Goal: Task Accomplishment & Management: Use online tool/utility

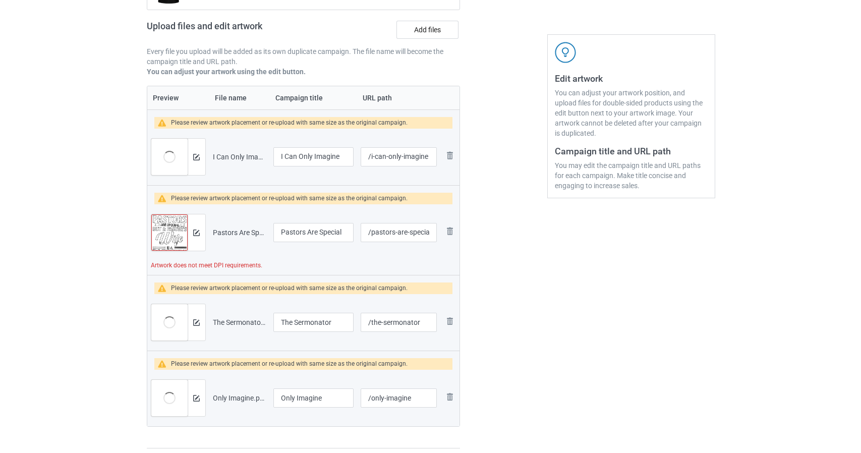
scroll to position [151, 0]
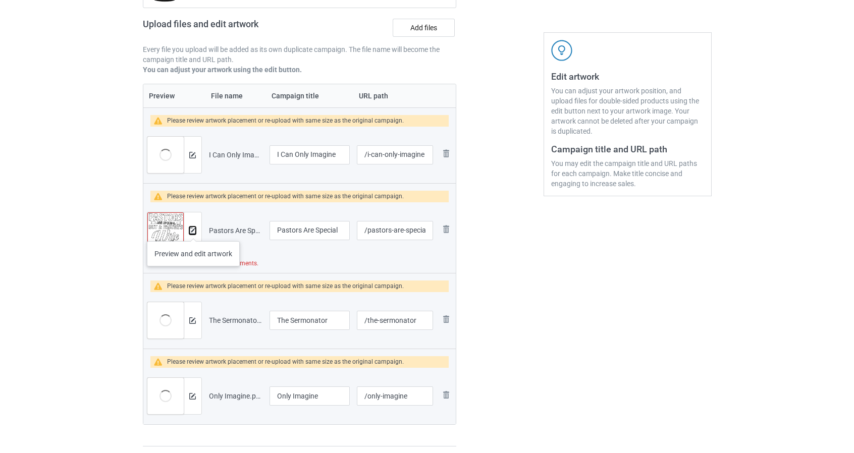
click at [191, 231] on img at bounding box center [192, 231] width 7 height 7
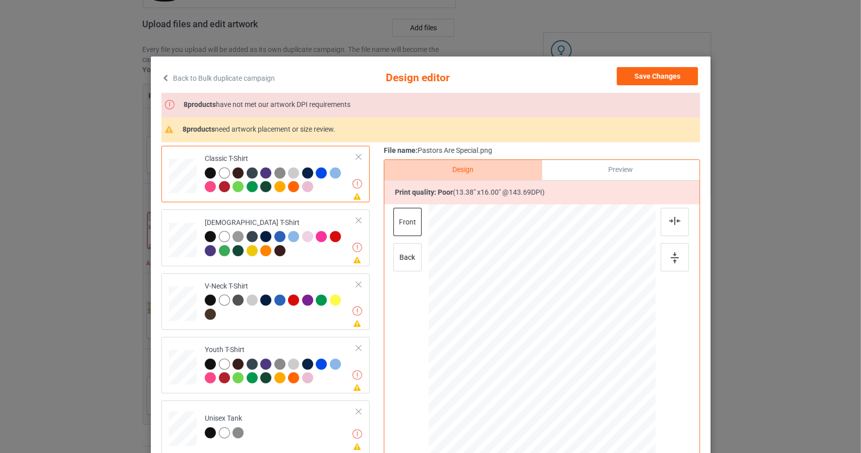
click at [248, 80] on link "Back to Bulk duplicate campaign" at bounding box center [218, 78] width 114 height 22
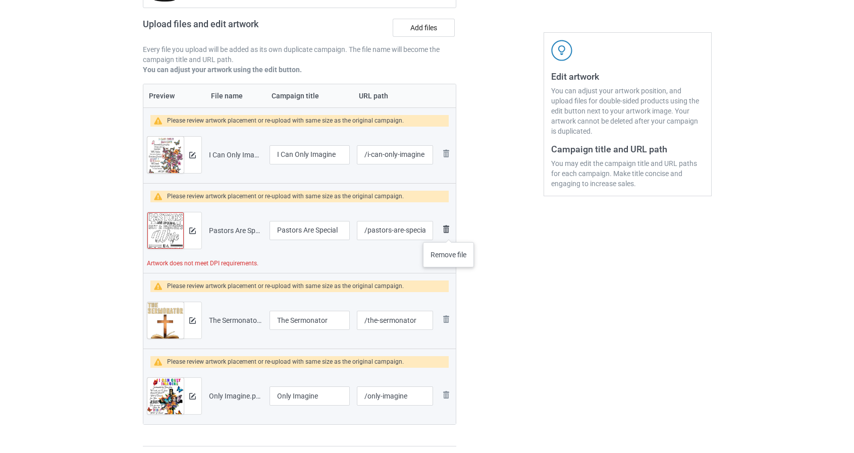
click at [449, 231] on img at bounding box center [446, 229] width 12 height 12
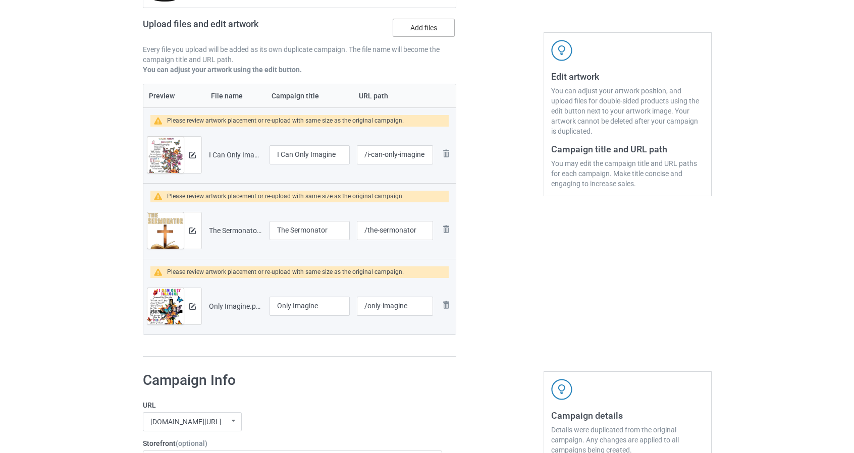
click at [438, 28] on label "Add files" at bounding box center [424, 28] width 62 height 18
click at [0, 0] on input "Add files" at bounding box center [0, 0] width 0 height 0
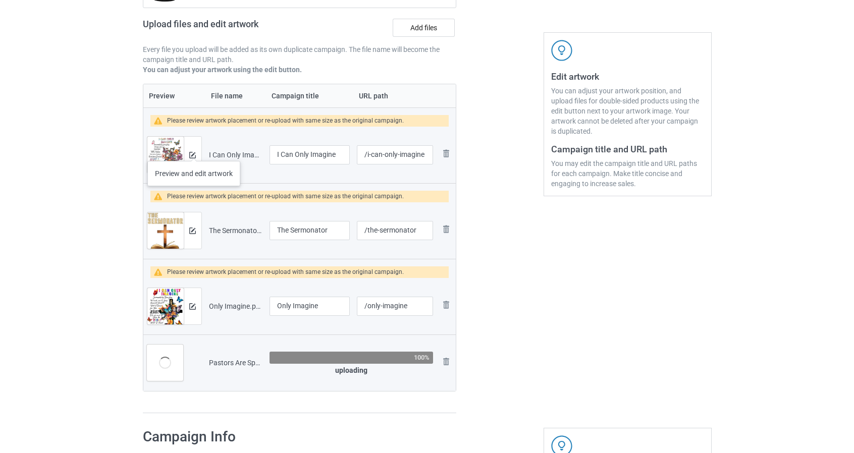
click at [192, 149] on div at bounding box center [193, 155] width 18 height 36
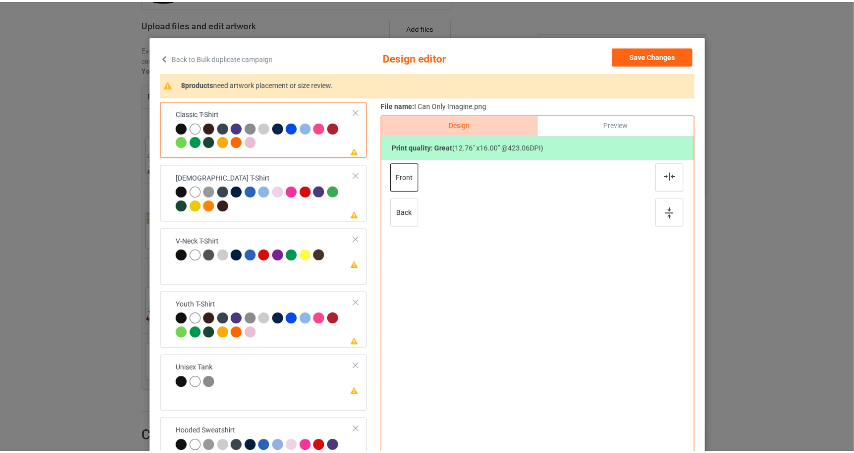
scroll to position [50, 0]
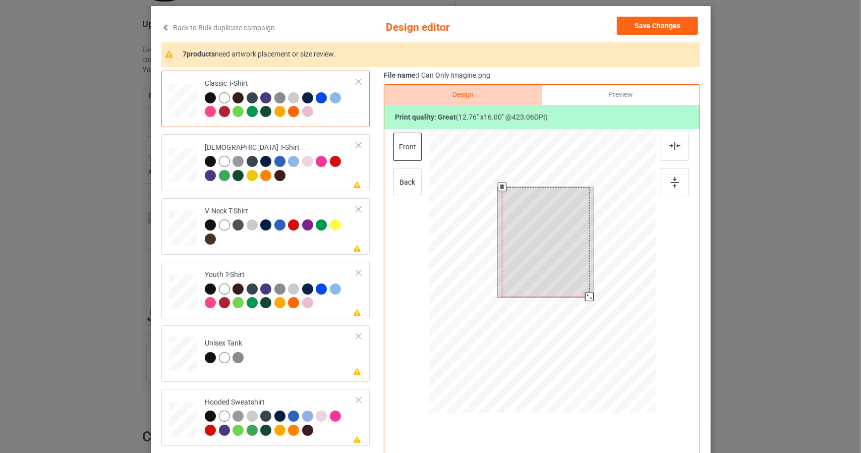
click at [622, 345] on div at bounding box center [541, 272] width 227 height 287
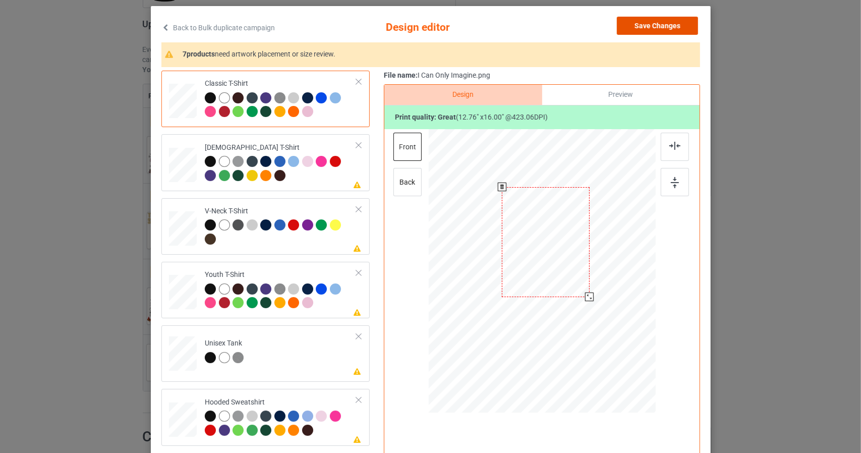
click at [681, 24] on button "Save Changes" at bounding box center [657, 26] width 81 height 18
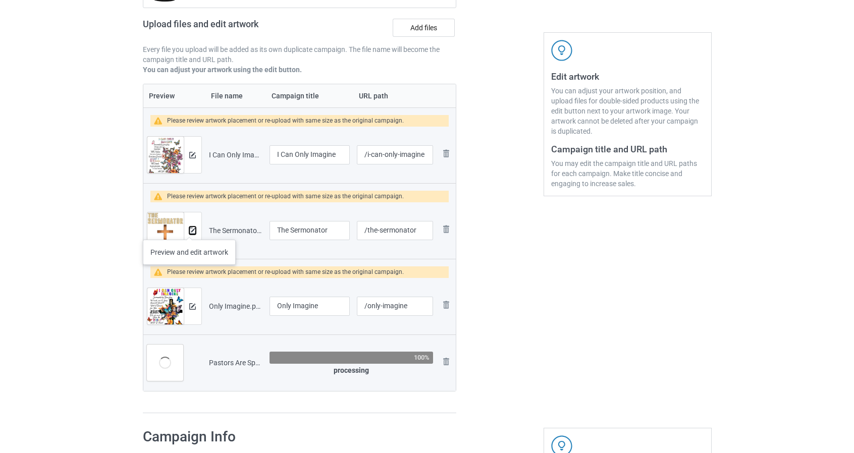
click at [190, 230] on img at bounding box center [192, 231] width 7 height 7
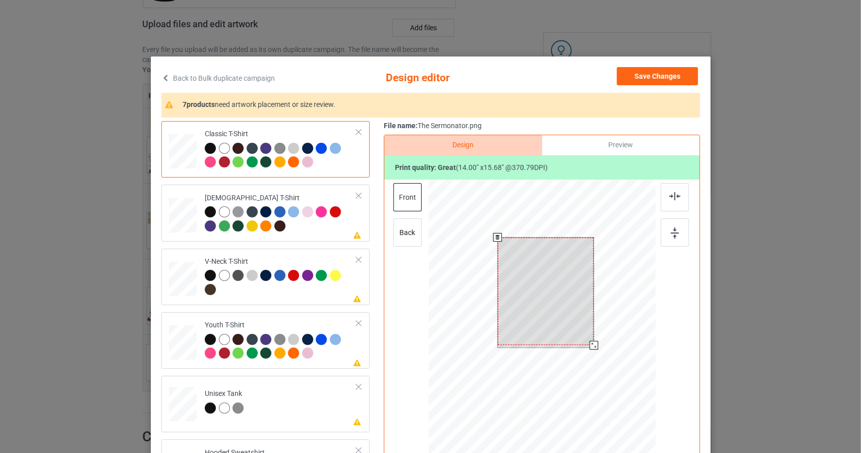
click at [627, 395] on div at bounding box center [541, 323] width 227 height 287
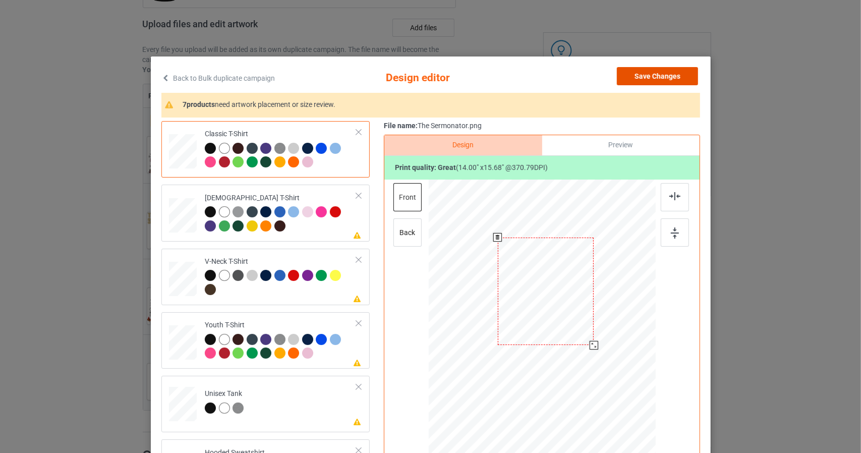
click at [686, 73] on button "Save Changes" at bounding box center [657, 76] width 81 height 18
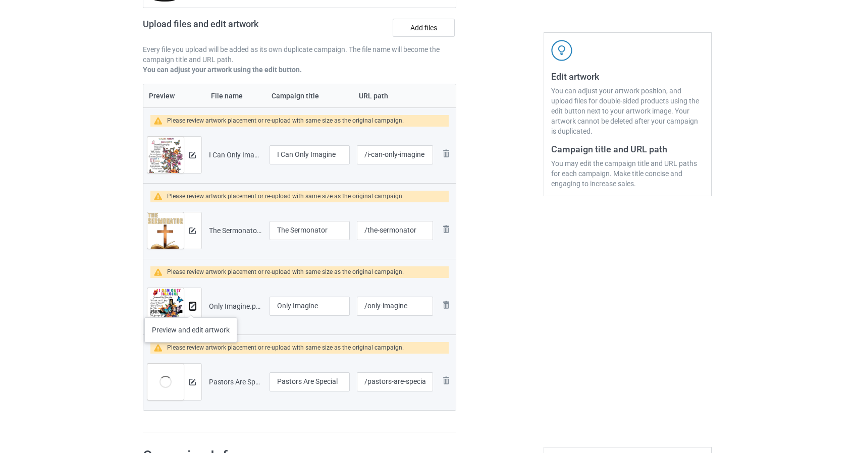
click at [191, 305] on img at bounding box center [192, 306] width 7 height 7
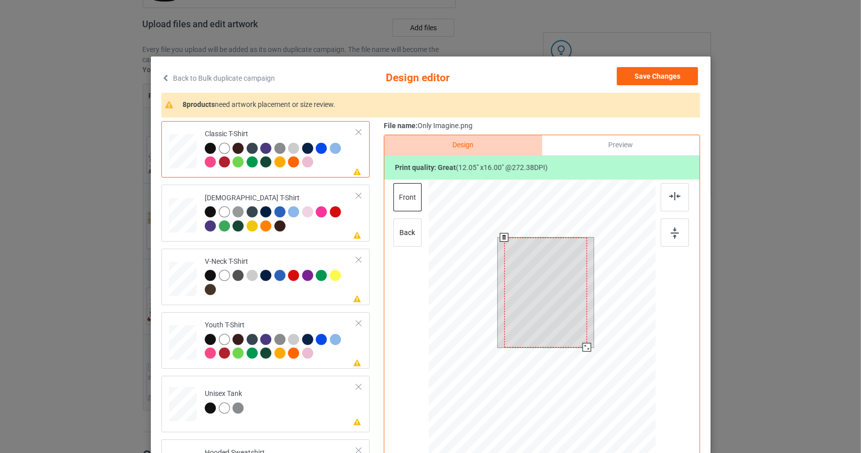
click at [613, 395] on div at bounding box center [541, 323] width 227 height 287
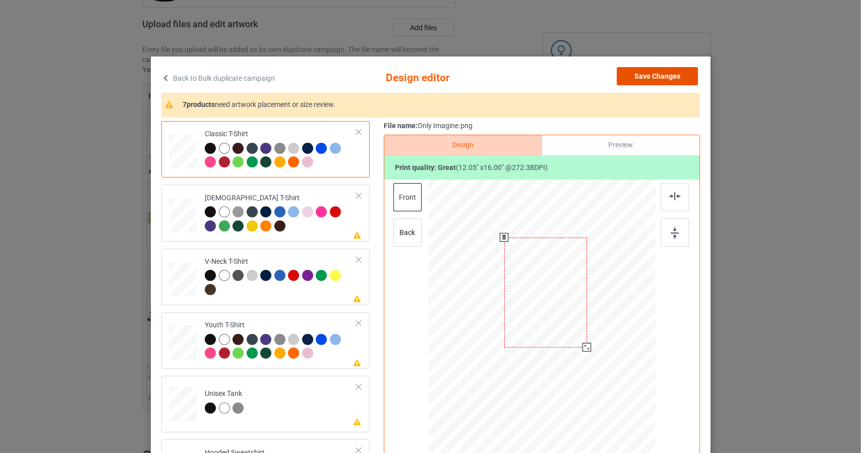
click at [675, 71] on button "Save Changes" at bounding box center [657, 76] width 81 height 18
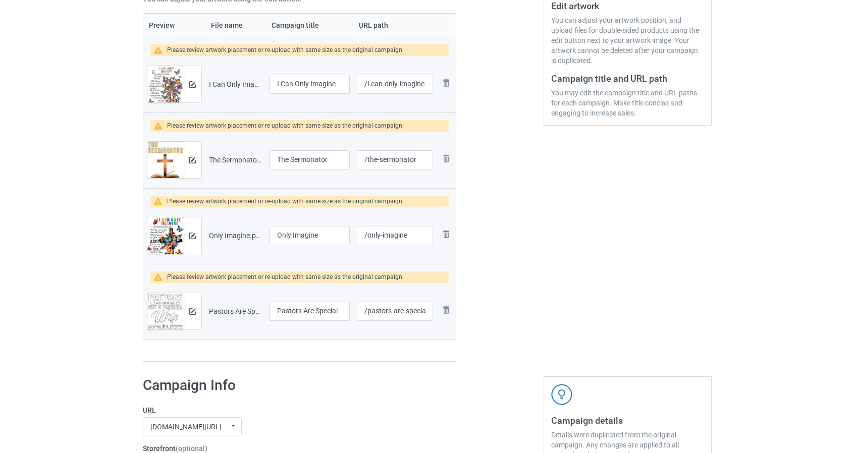
scroll to position [252, 0]
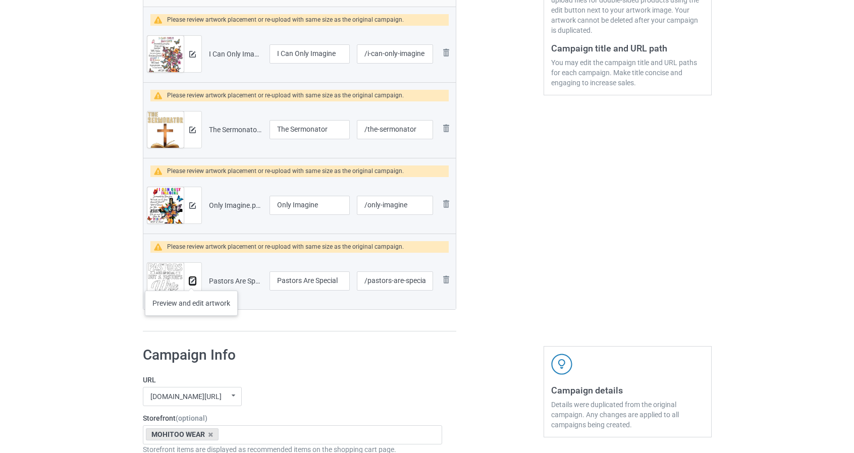
click at [191, 278] on img at bounding box center [192, 281] width 7 height 7
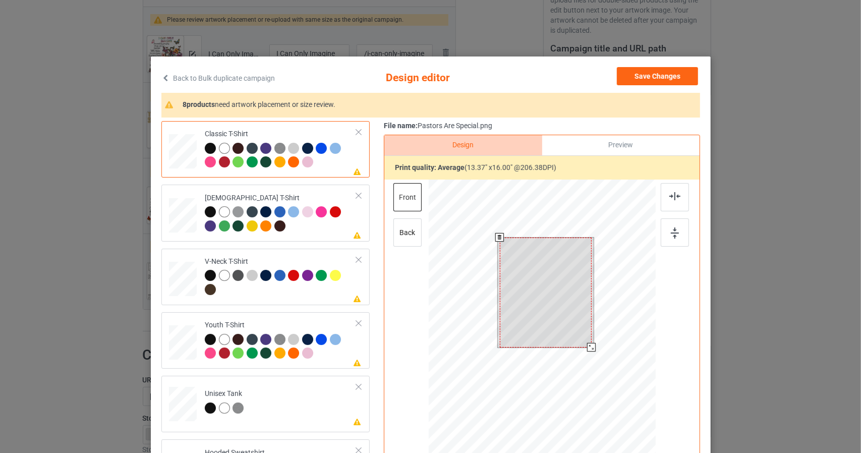
click at [595, 360] on div at bounding box center [541, 323] width 227 height 287
click at [207, 79] on link "Back to Bulk duplicate campaign" at bounding box center [218, 78] width 114 height 22
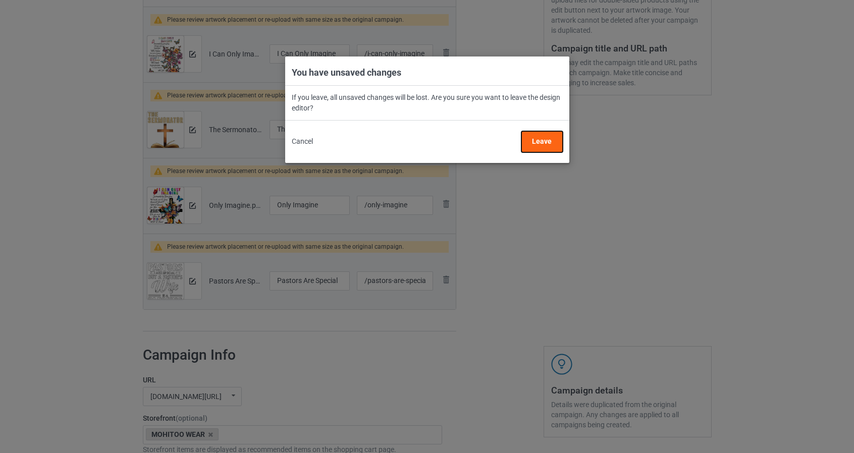
click at [541, 138] on button "Leave" at bounding box center [541, 141] width 41 height 21
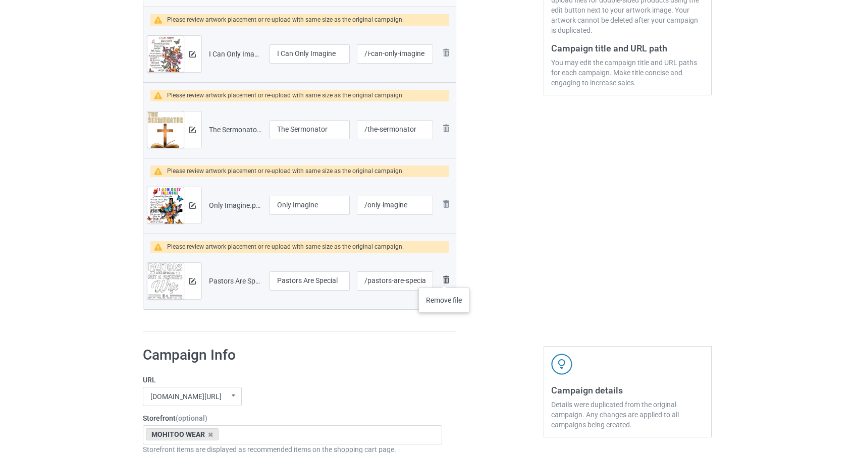
click at [444, 277] on img at bounding box center [446, 279] width 12 height 12
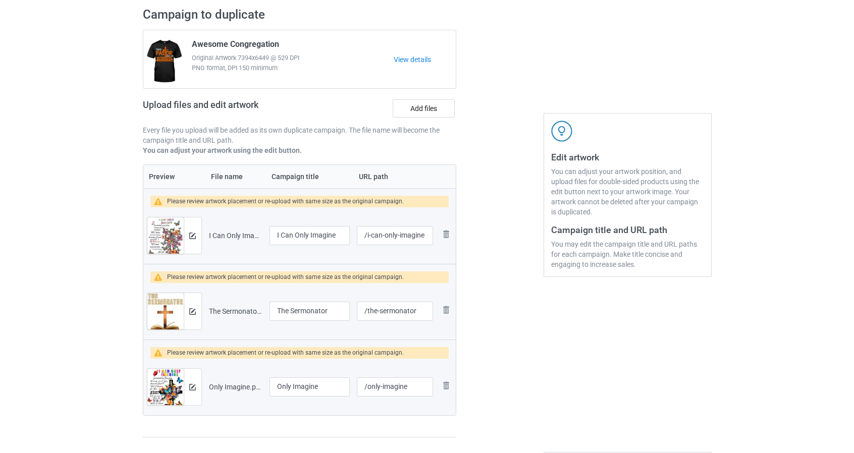
scroll to position [50, 0]
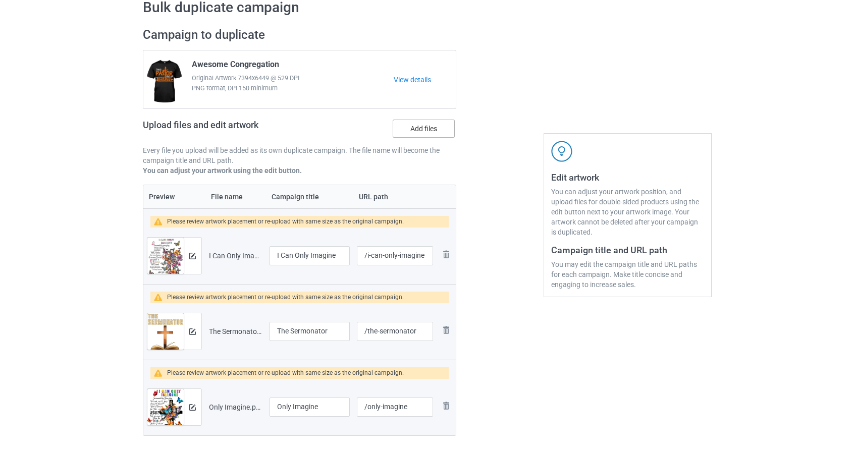
click at [435, 128] on label "Add files" at bounding box center [424, 129] width 62 height 18
click at [0, 0] on input "Add files" at bounding box center [0, 0] width 0 height 0
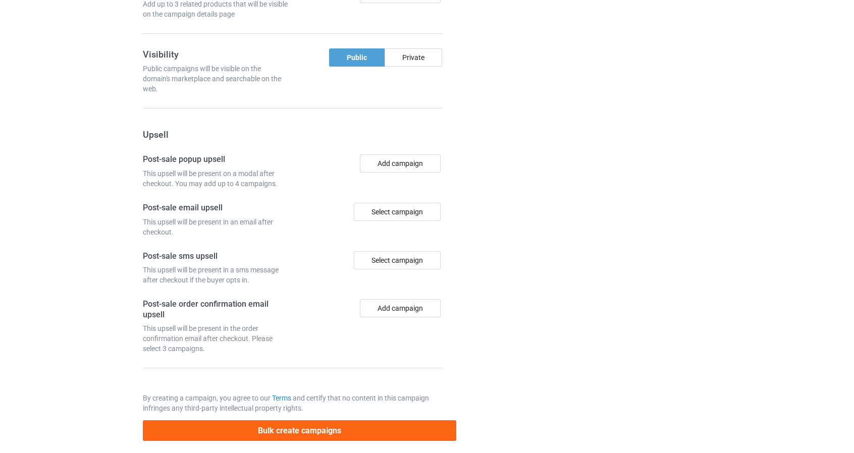
scroll to position [997, 0]
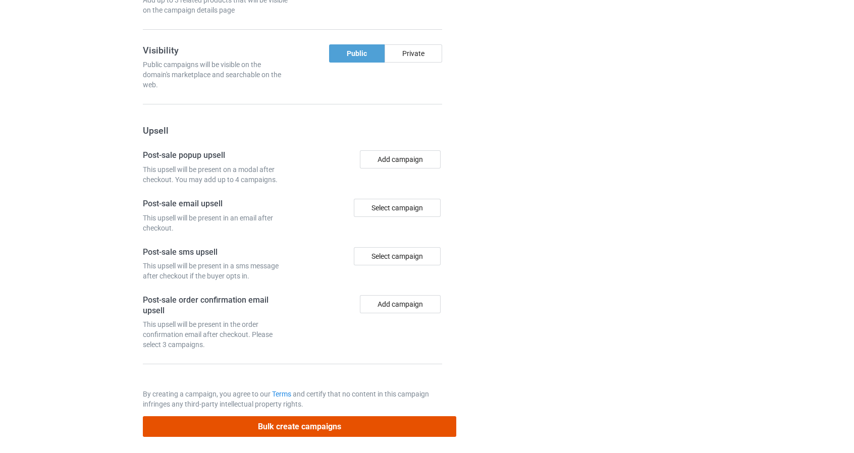
click at [410, 423] on button "Bulk create campaigns" at bounding box center [300, 426] width 314 height 21
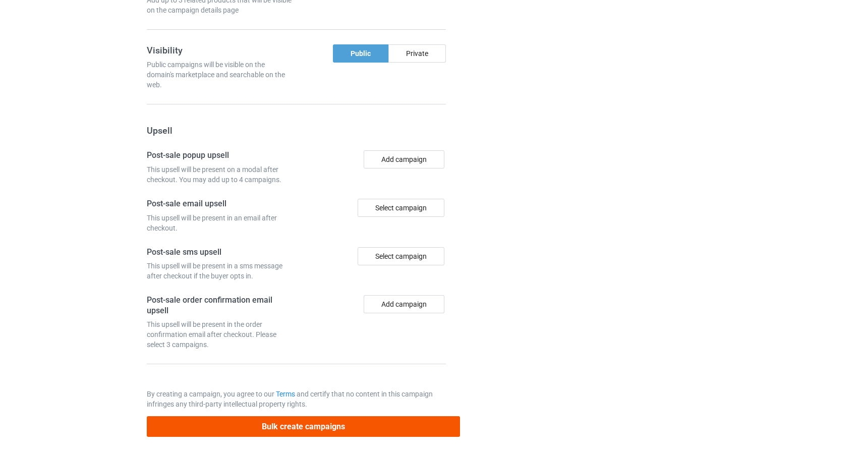
scroll to position [0, 0]
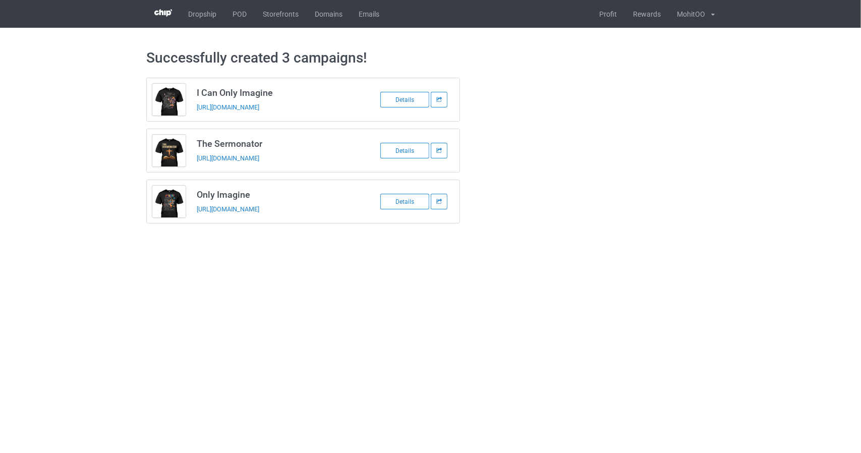
drag, startPoint x: 282, startPoint y: 291, endPoint x: 282, endPoint y: 285, distance: 5.5
click at [282, 291] on body "Dropship POD Storefronts Domains Emails Profit Rewards MohitOO Settings Logout …" at bounding box center [430, 226] width 861 height 453
click at [253, 93] on h3 "I Can Only Imagine" at bounding box center [276, 93] width 159 height 12
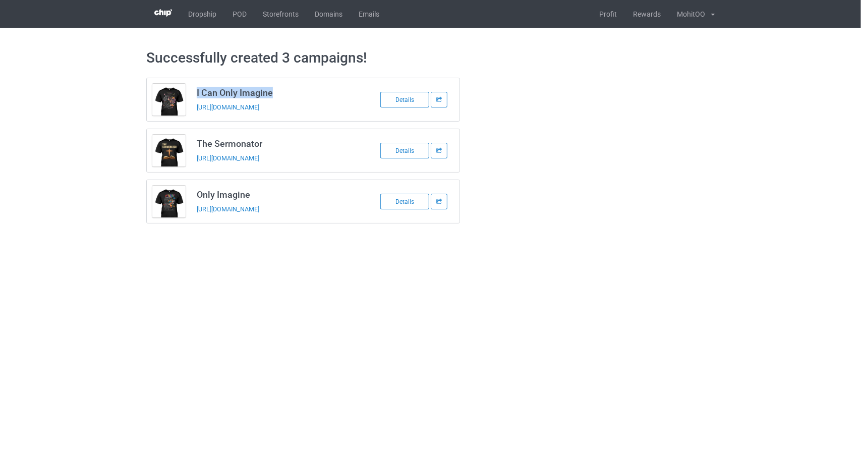
copy h3 "I Can Only Imagine"
click at [256, 125] on div "I Can Only Imagine [URL][DOMAIN_NAME] Details The Sermonator [URL][DOMAIN_NAME]…" at bounding box center [303, 151] width 314 height 146
click at [241, 142] on h3 "The Sermonator" at bounding box center [276, 144] width 159 height 12
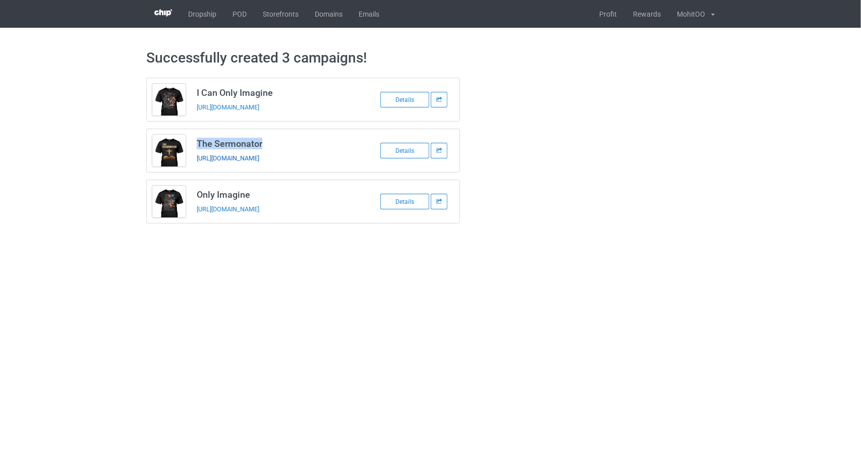
copy h3 "The Sermonator"
click at [290, 172] on div "I Can Only Imagine [URL][DOMAIN_NAME] Details The Sermonator [URL][DOMAIN_NAME]…" at bounding box center [303, 151] width 314 height 146
click at [232, 192] on h3 "Only Imagine" at bounding box center [276, 195] width 159 height 12
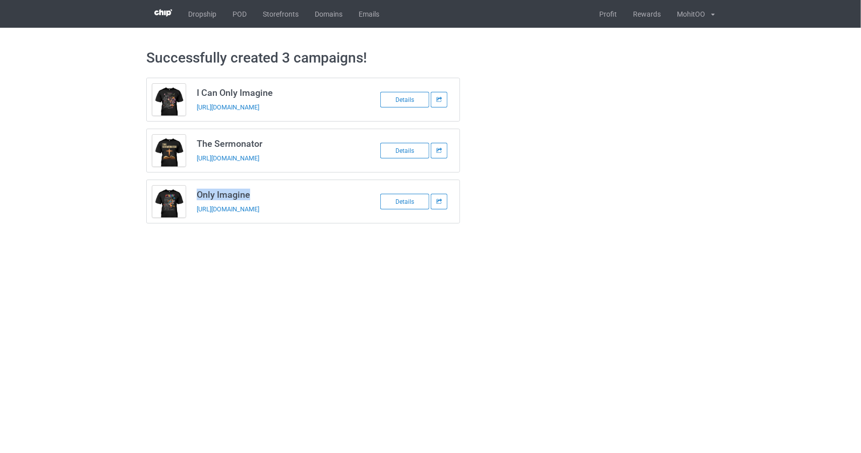
copy h3 "Only Imagine"
click at [265, 251] on body "Dropship POD Storefronts Domains Emails Profit Rewards MohitOO Settings Logout …" at bounding box center [430, 226] width 861 height 453
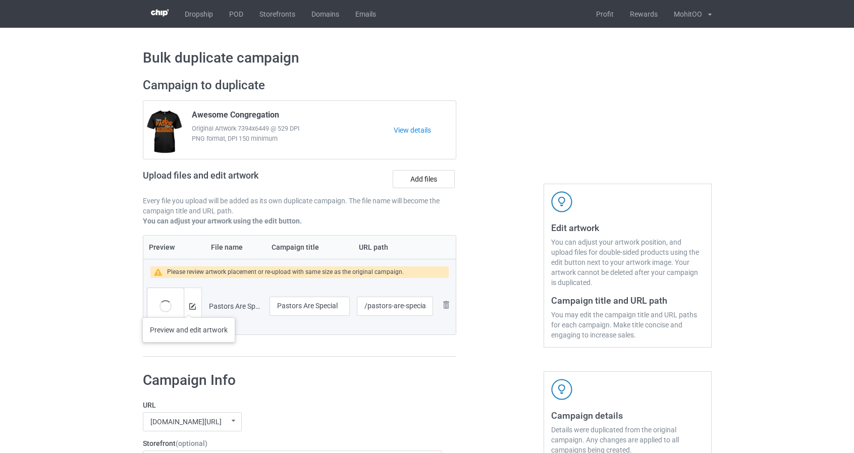
click at [188, 307] on div at bounding box center [193, 306] width 18 height 36
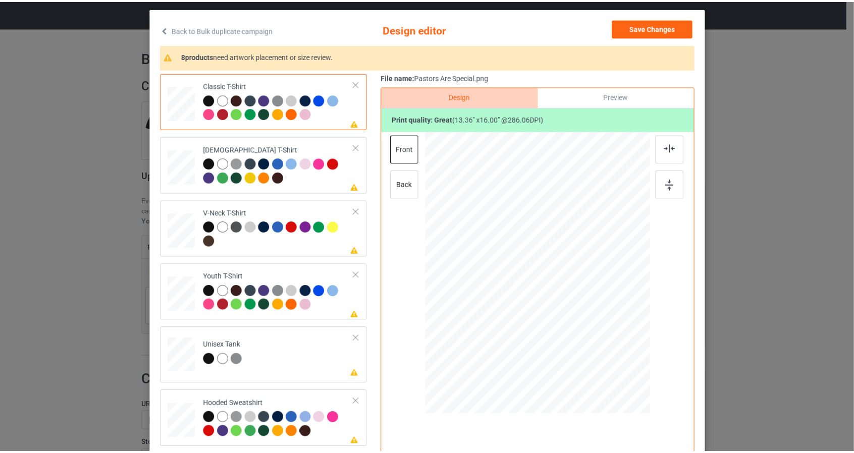
scroll to position [50, 0]
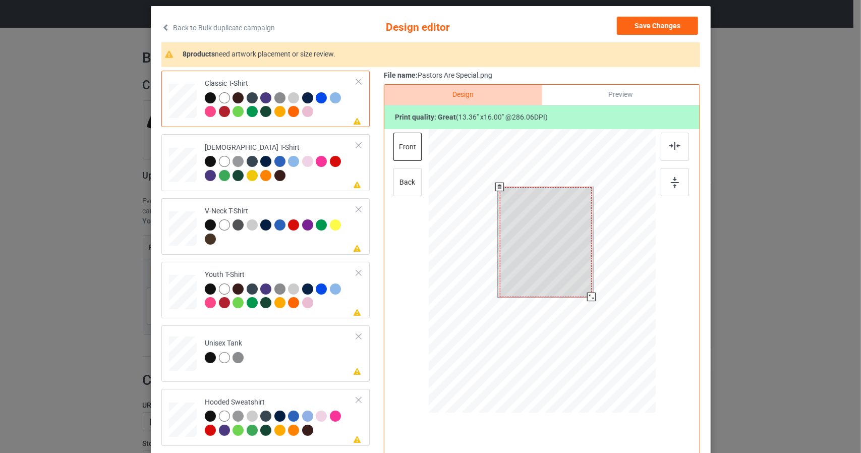
click at [624, 357] on div at bounding box center [541, 272] width 227 height 287
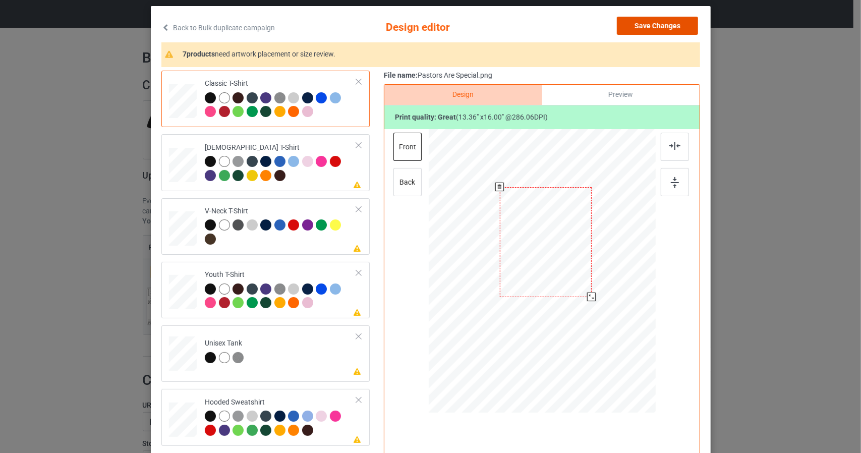
click at [681, 24] on button "Save Changes" at bounding box center [657, 26] width 81 height 18
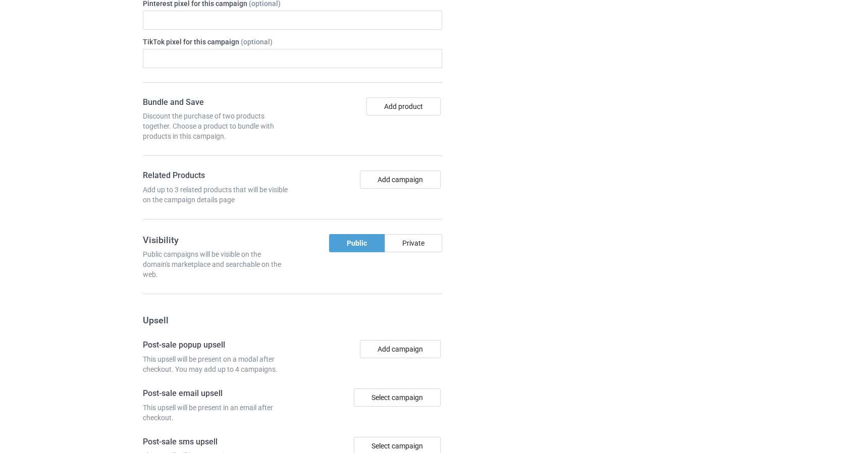
scroll to position [846, 0]
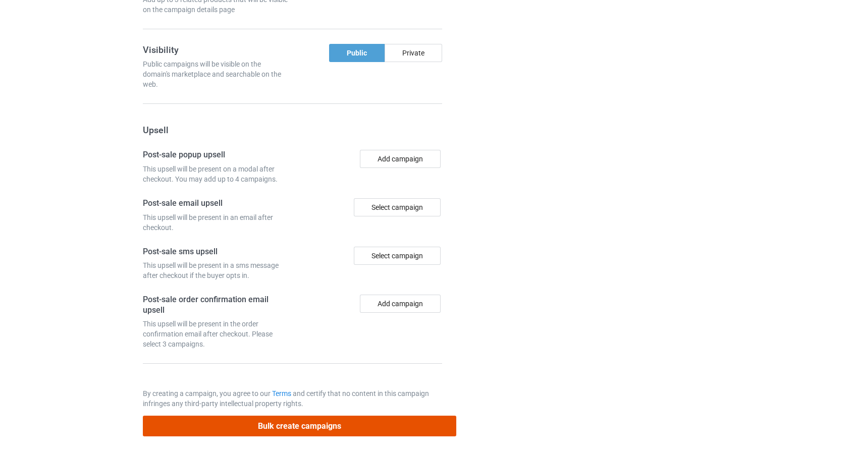
click at [436, 419] on button "Bulk create campaigns" at bounding box center [300, 426] width 314 height 21
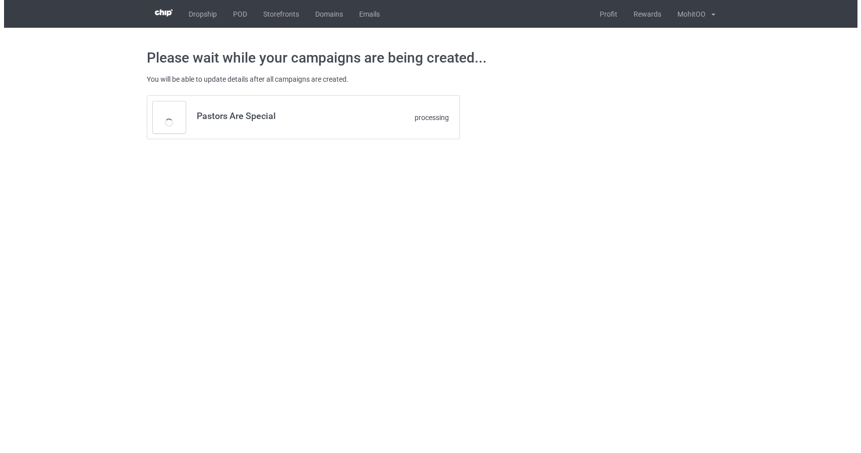
scroll to position [0, 0]
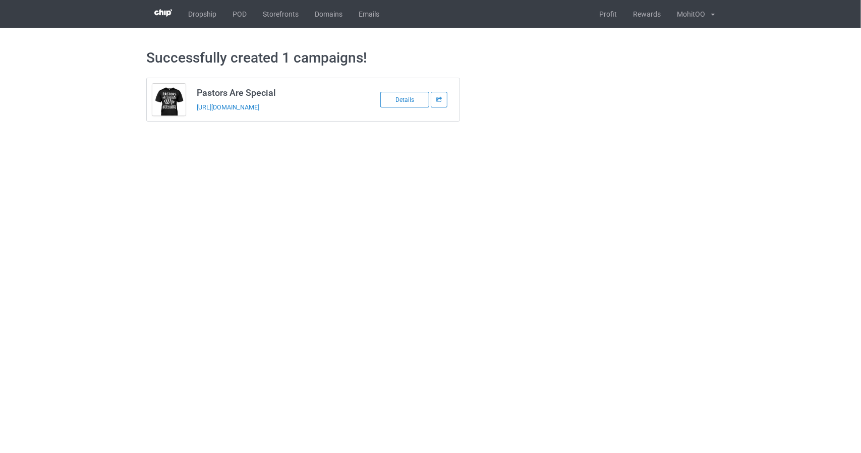
click at [260, 94] on h3 "Pastors Are Special" at bounding box center [276, 93] width 159 height 12
copy h3 "Pastors Are Special"
drag, startPoint x: 190, startPoint y: 182, endPoint x: 225, endPoint y: 155, distance: 44.3
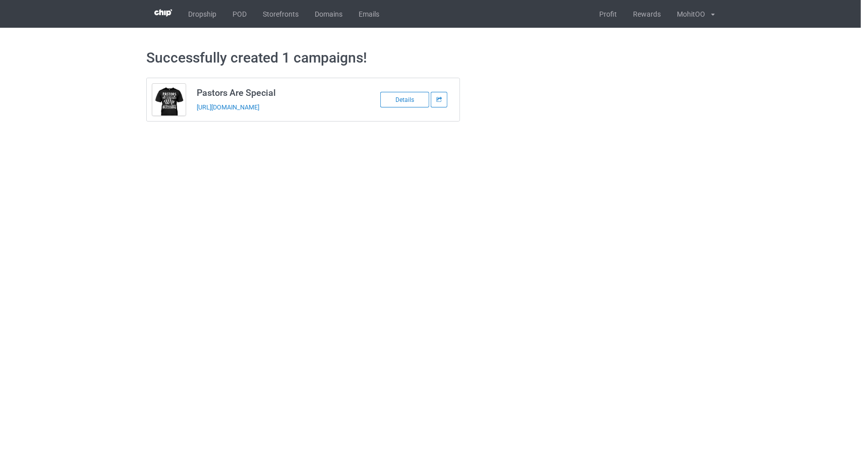
click at [190, 182] on body "Dropship POD Storefronts Domains Emails Profit Rewards MohitOO Settings Logout …" at bounding box center [430, 226] width 861 height 453
